Goal: Navigation & Orientation: Find specific page/section

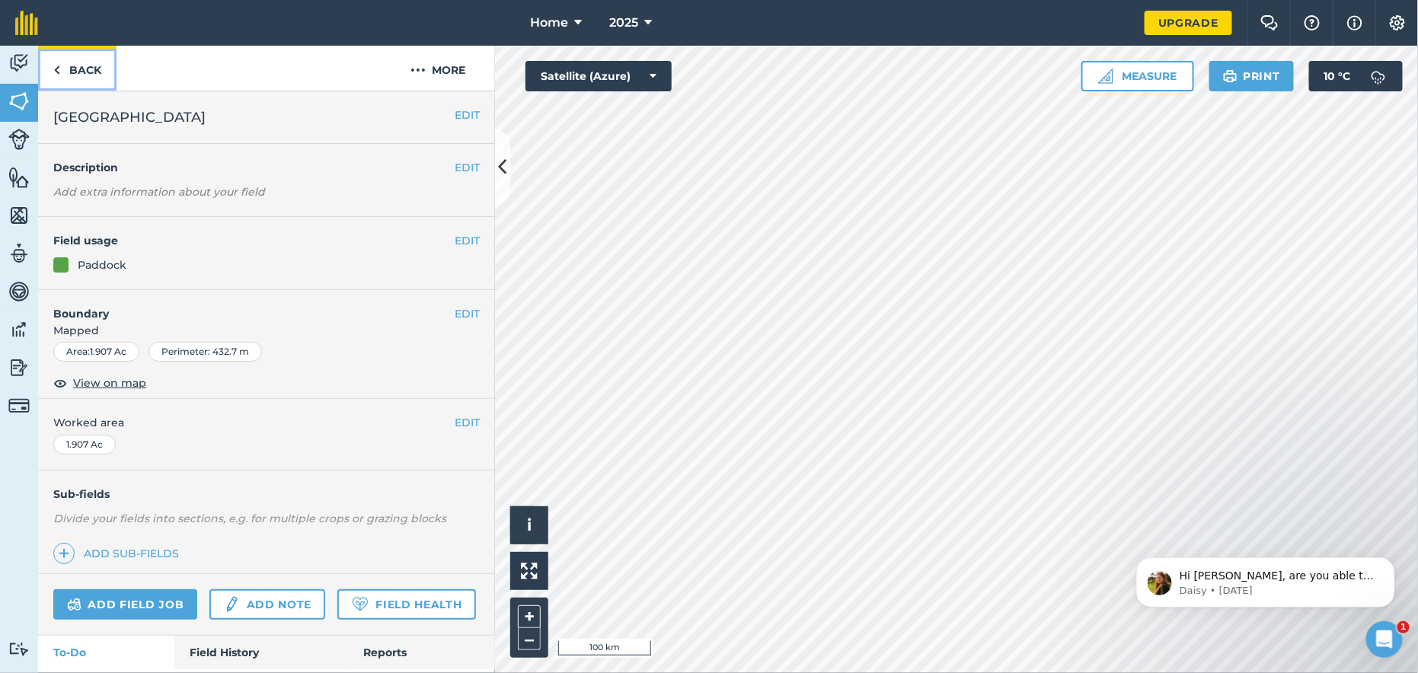
click at [60, 66] on link "Back" at bounding box center [77, 68] width 78 height 45
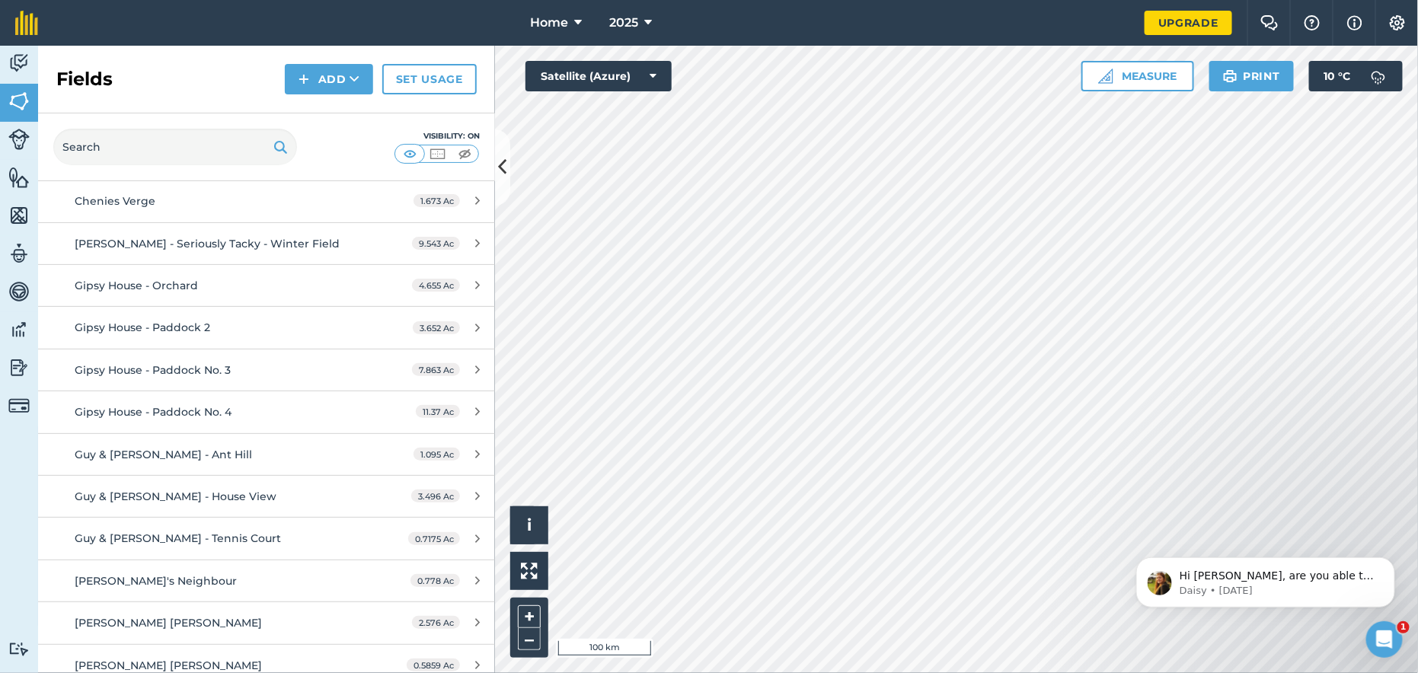
scroll to position [685, 0]
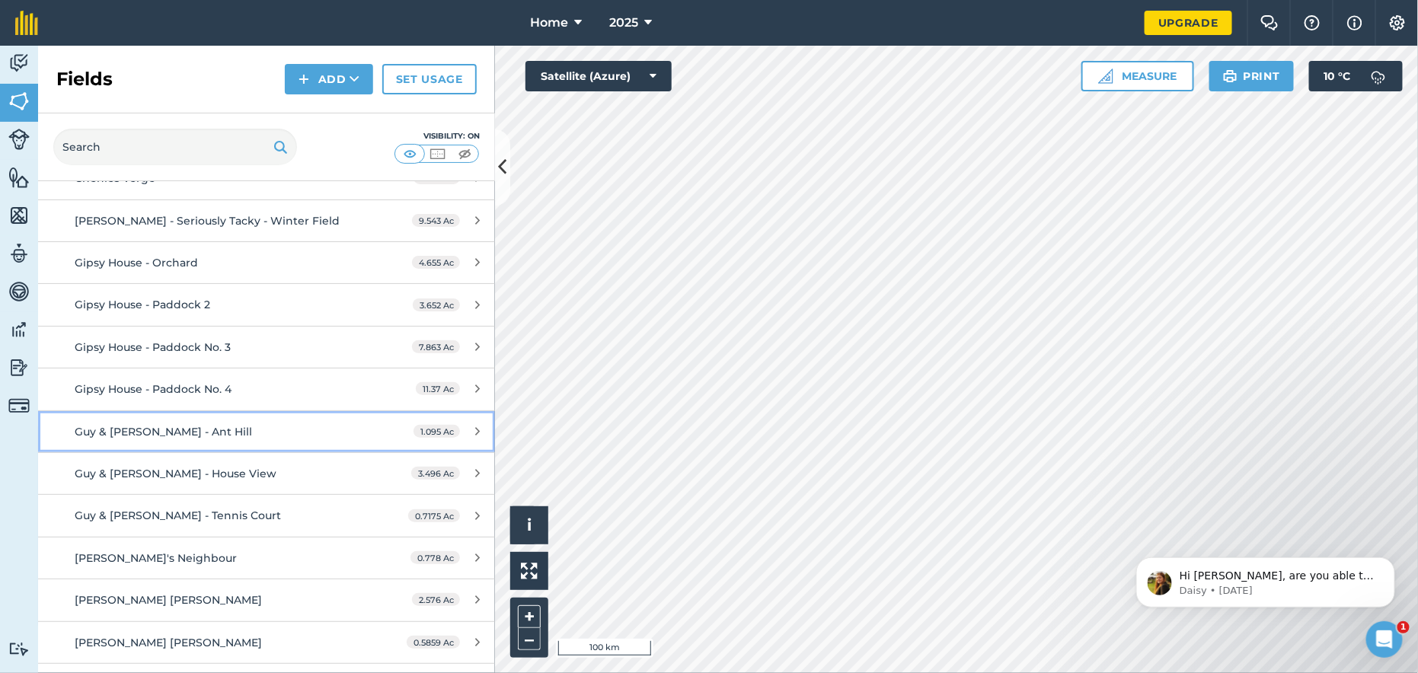
click at [282, 430] on div "Guy & [PERSON_NAME] - Ant Hill" at bounding box center [218, 431] width 286 height 17
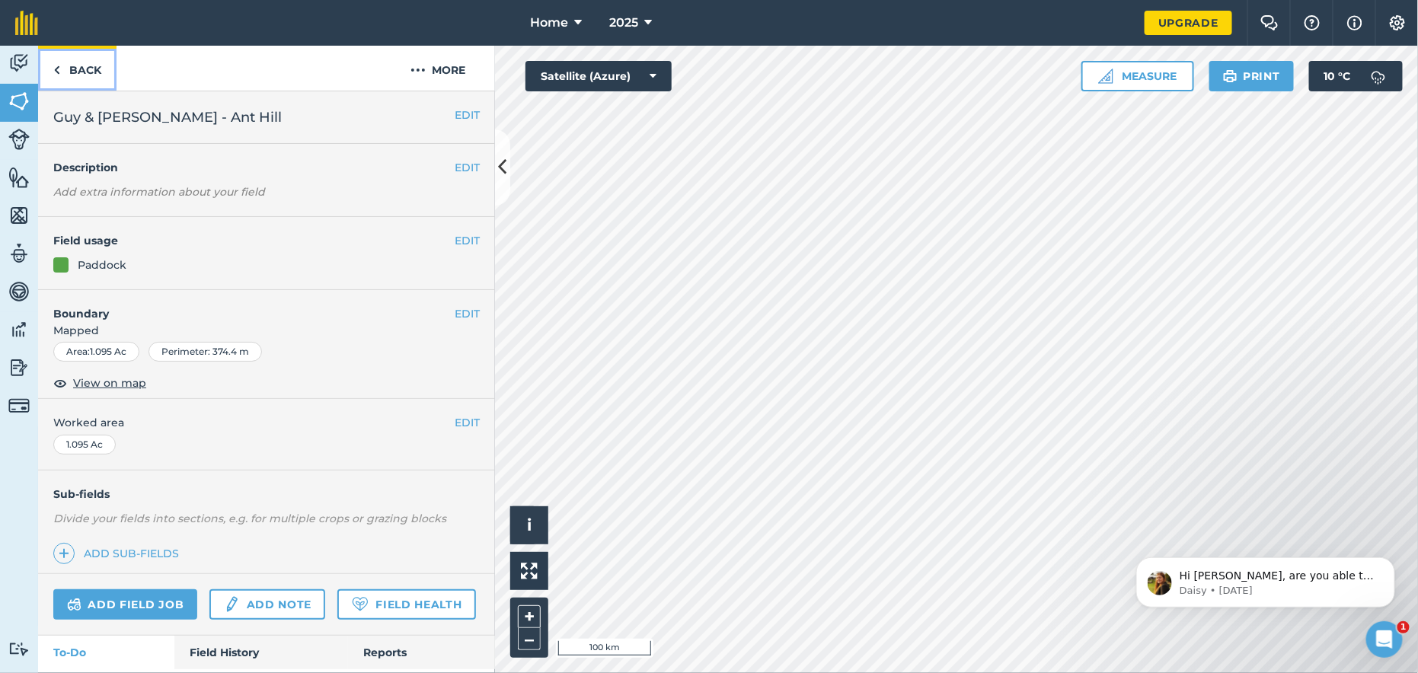
click at [56, 76] on img at bounding box center [56, 70] width 7 height 18
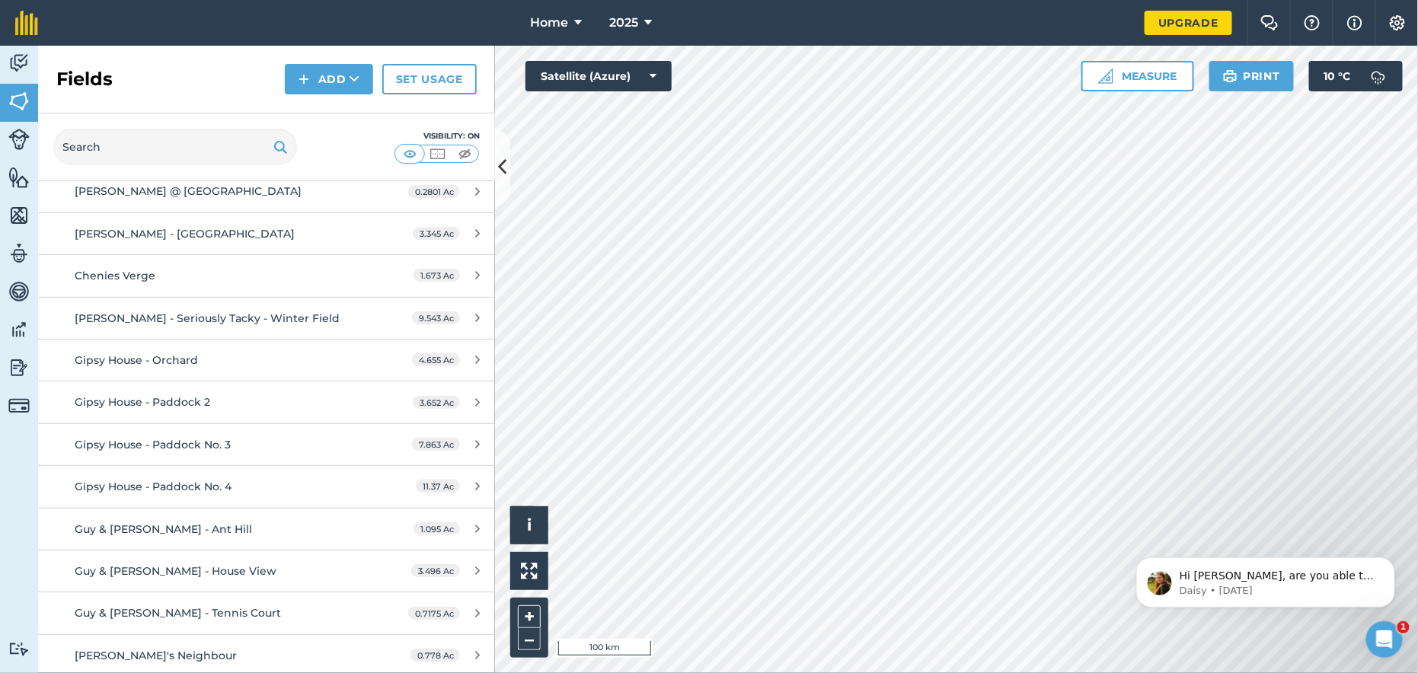
scroll to position [609, 0]
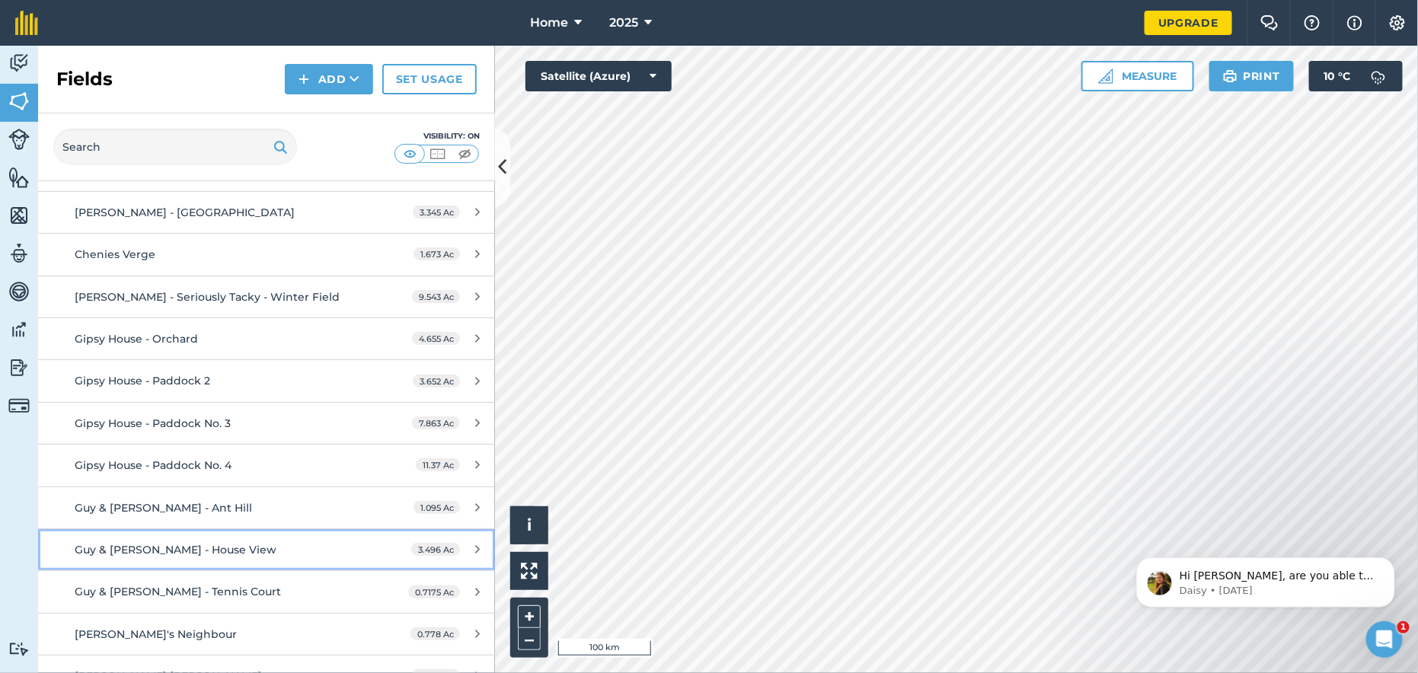
click at [199, 545] on span "Guy & [PERSON_NAME] - House View" at bounding box center [176, 550] width 202 height 14
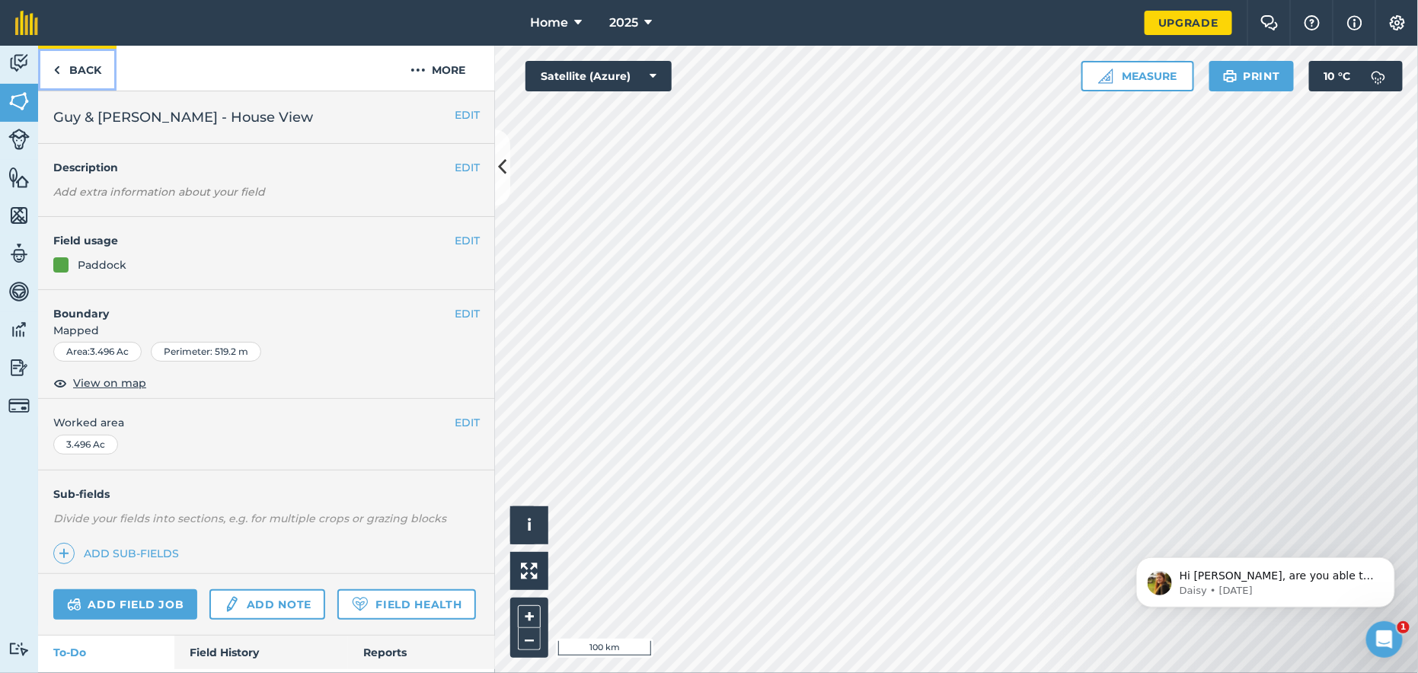
click at [53, 67] on img at bounding box center [56, 70] width 7 height 18
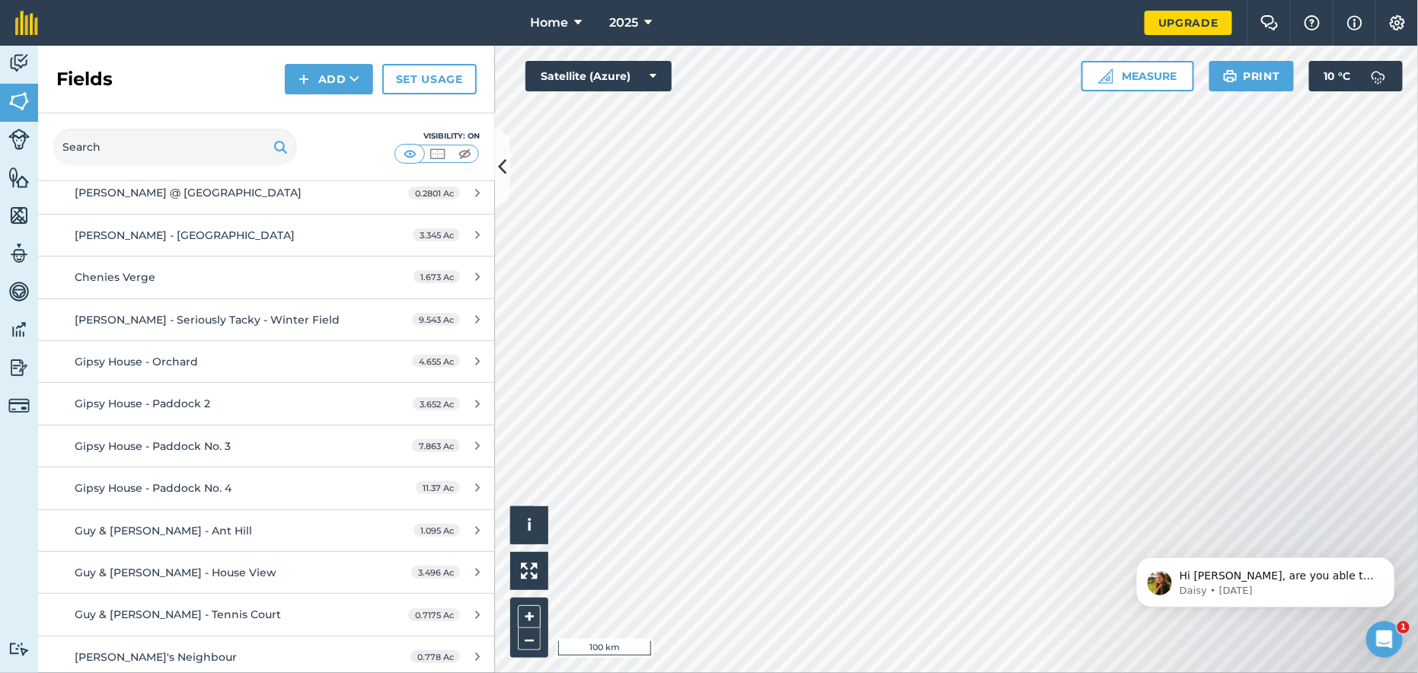
scroll to position [609, 0]
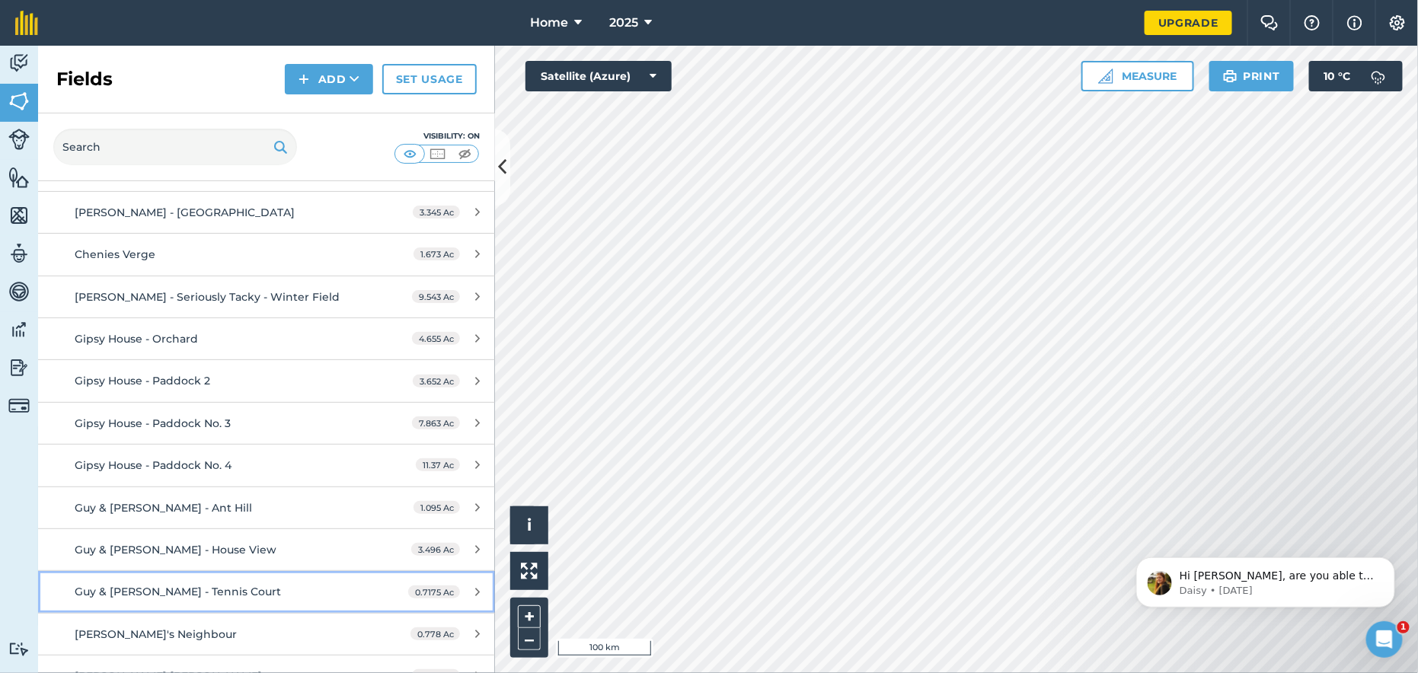
click at [181, 586] on span "Guy & [PERSON_NAME] - Tennis Court" at bounding box center [178, 592] width 206 height 14
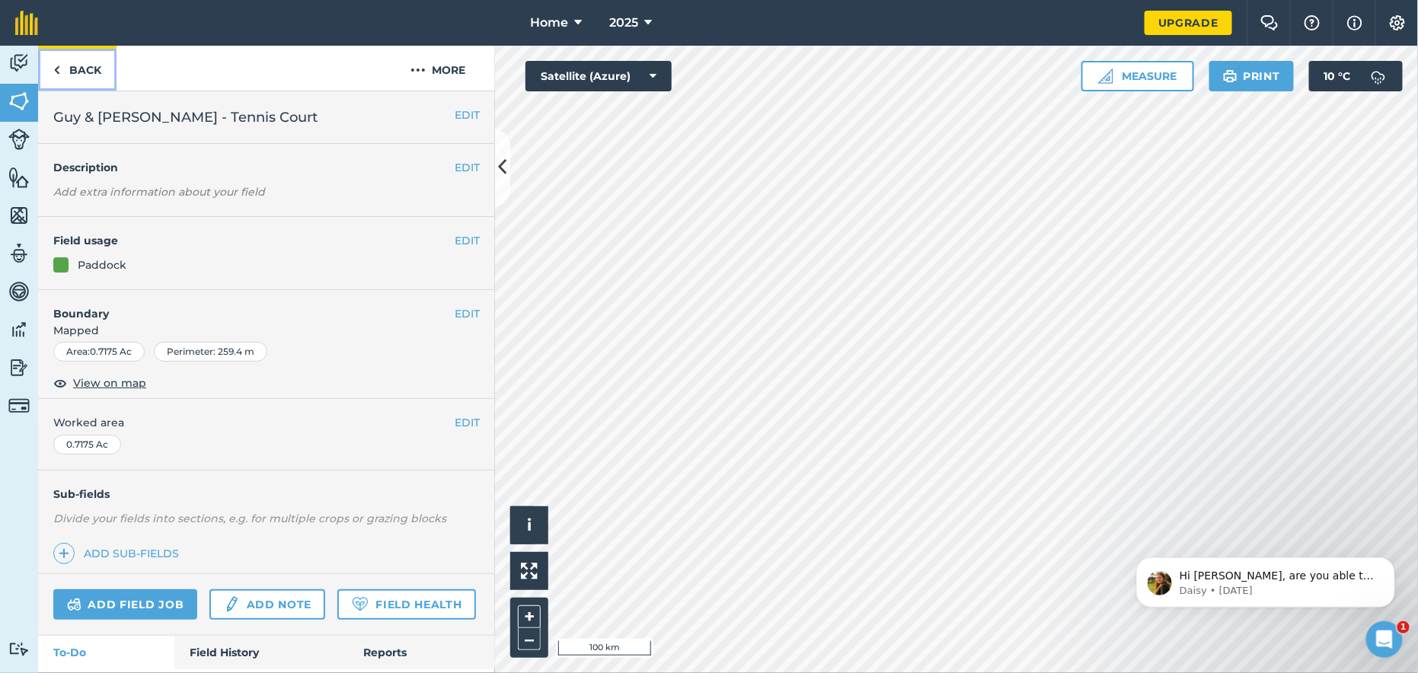
click at [76, 78] on link "Back" at bounding box center [77, 68] width 78 height 45
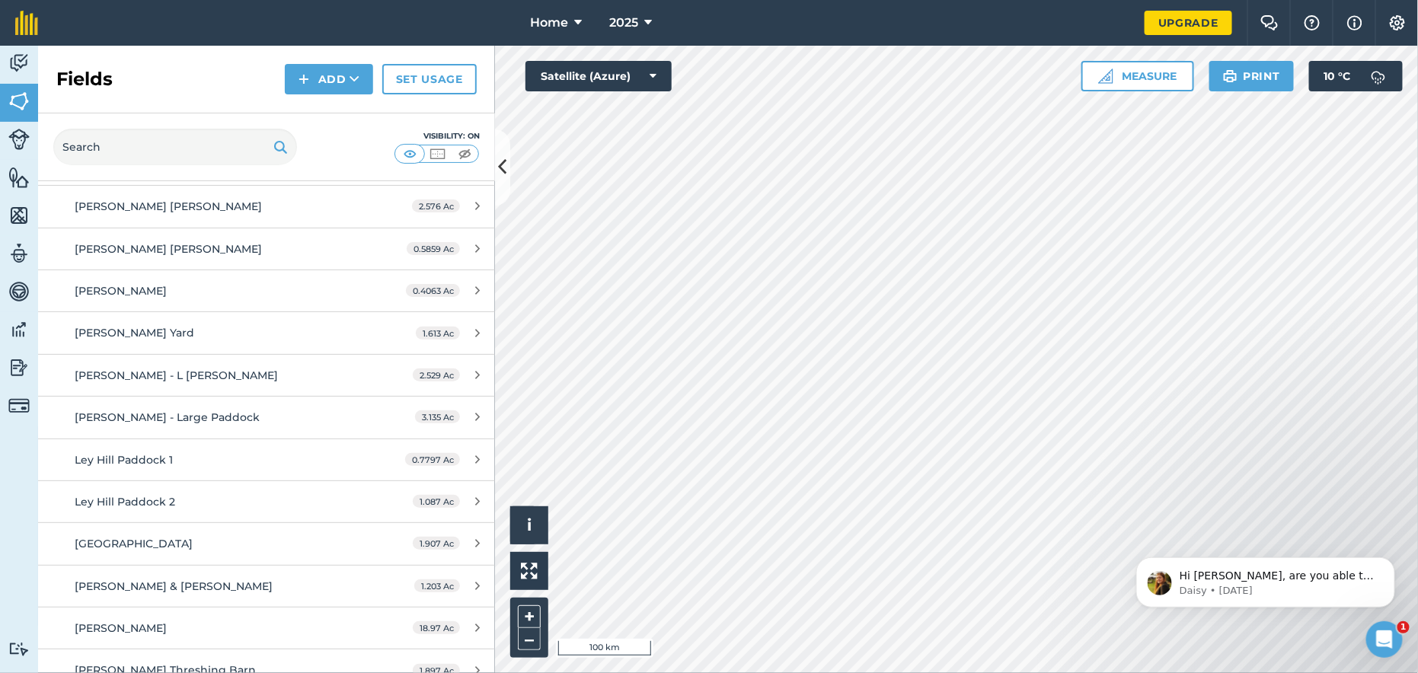
scroll to position [1089, 0]
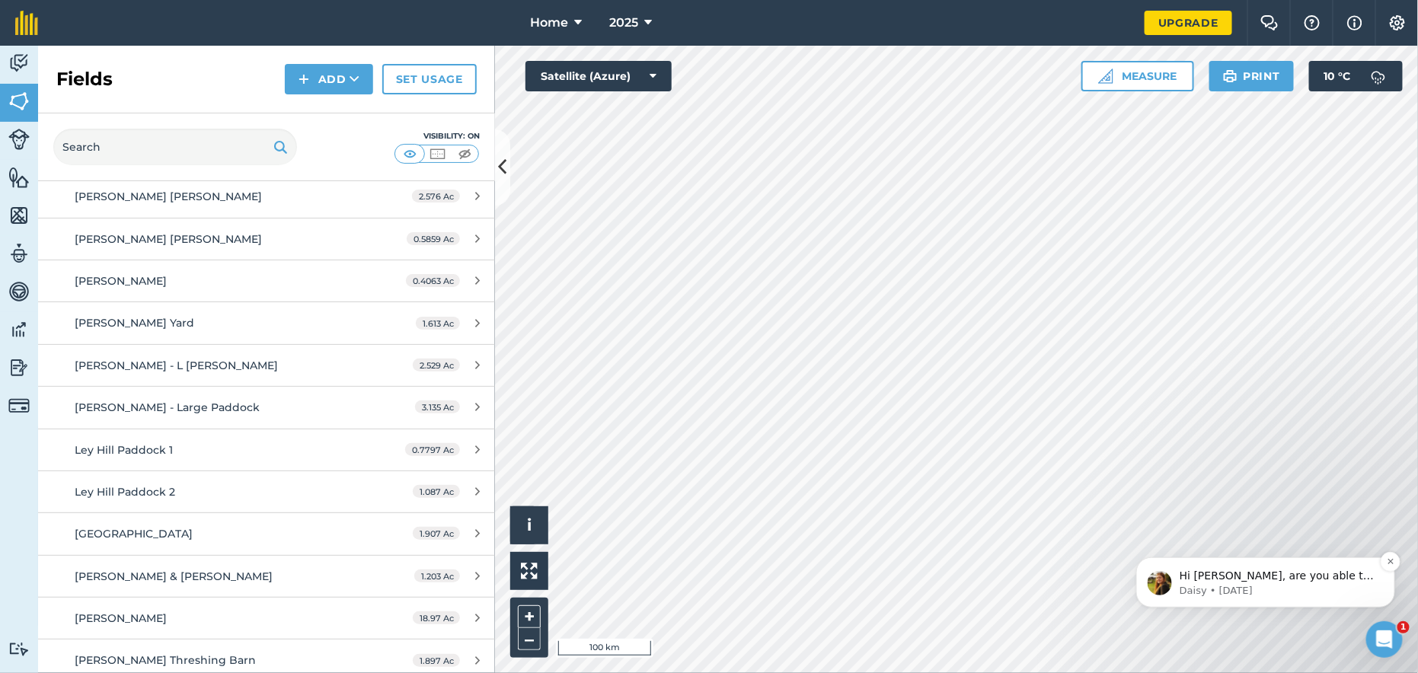
click at [1206, 576] on p "Hi [PERSON_NAME], are you able to help by writing a review? ⭐️ Thank you for co…" at bounding box center [1277, 575] width 196 height 15
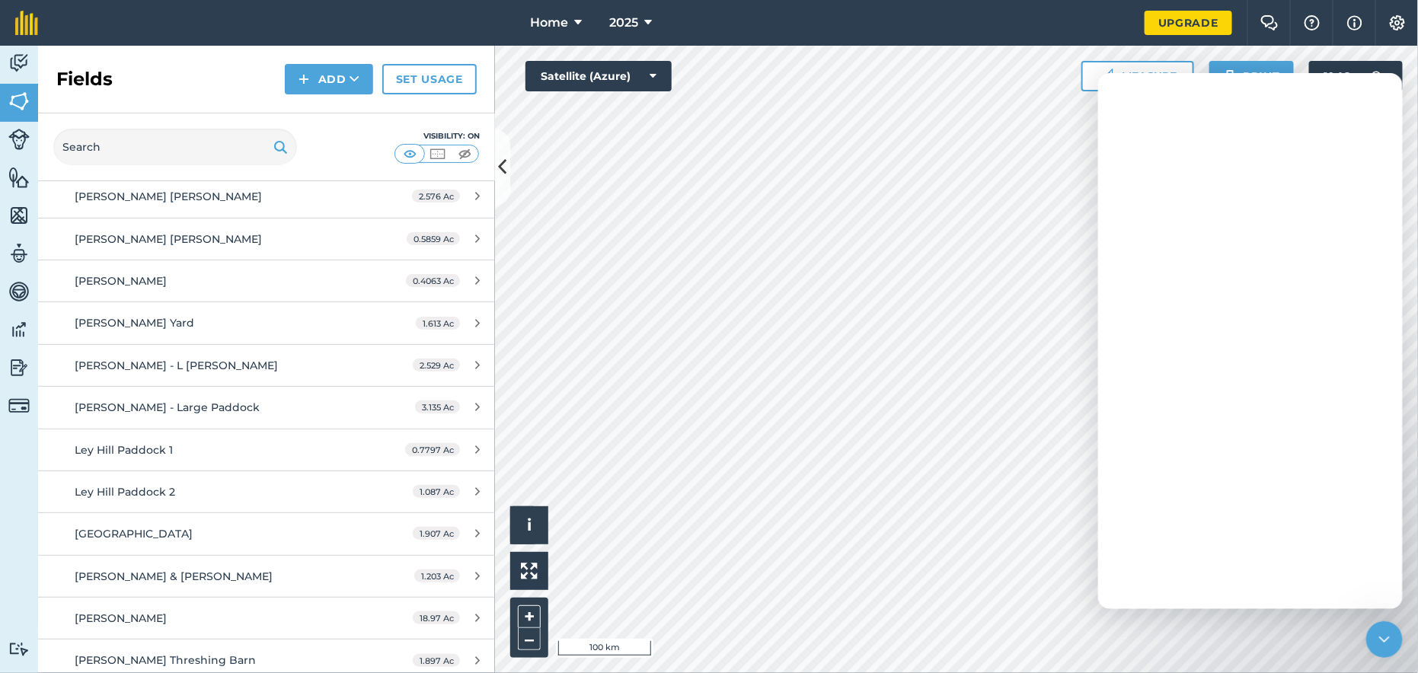
scroll to position [0, 0]
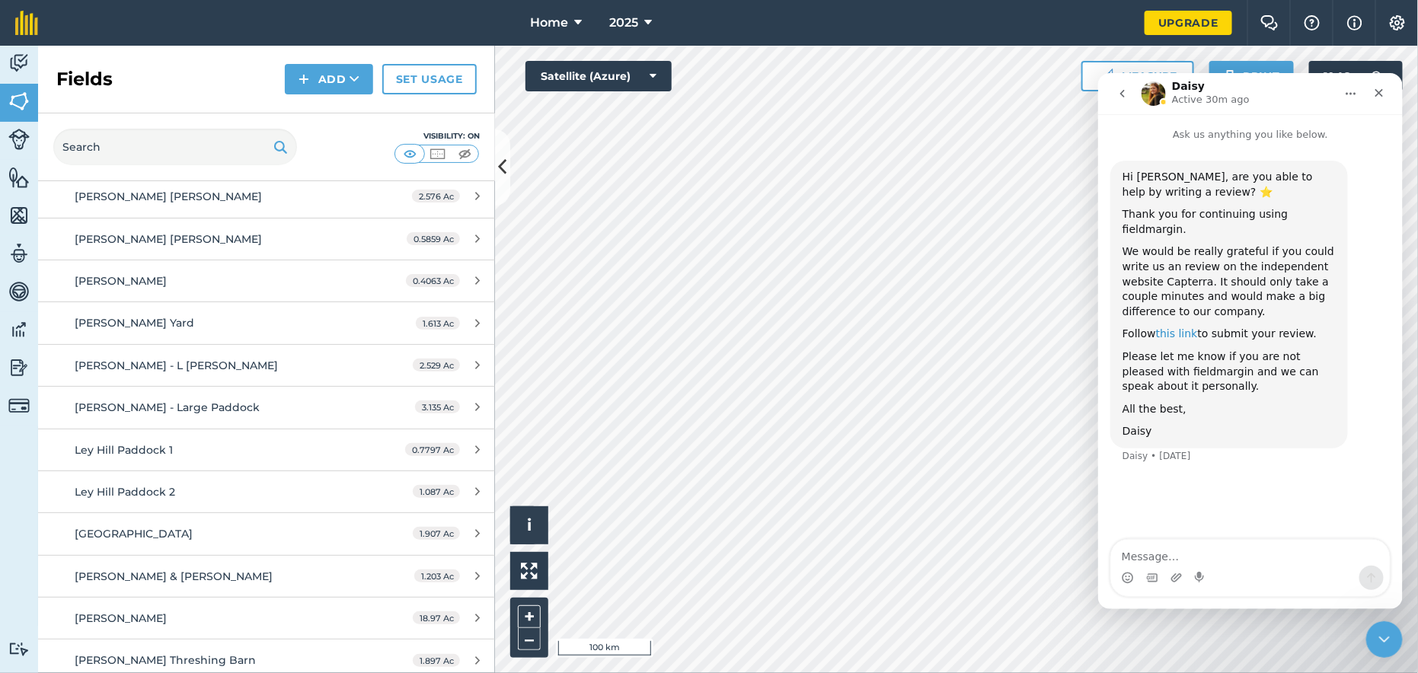
click at [1165, 327] on link "this link" at bounding box center [1176, 333] width 42 height 12
